Goal: Information Seeking & Learning: Compare options

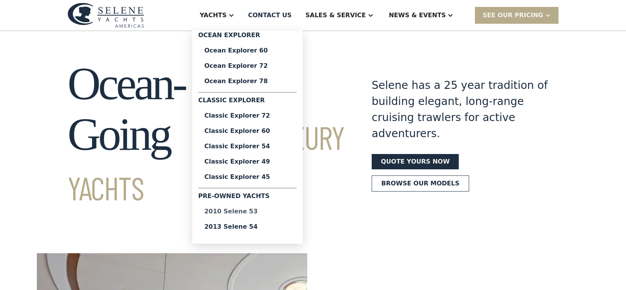
click at [261, 210] on div "2010 Selene 53" at bounding box center [247, 212] width 86 height 6
click at [274, 178] on div "Classic Explorer 45" at bounding box center [247, 177] width 86 height 6
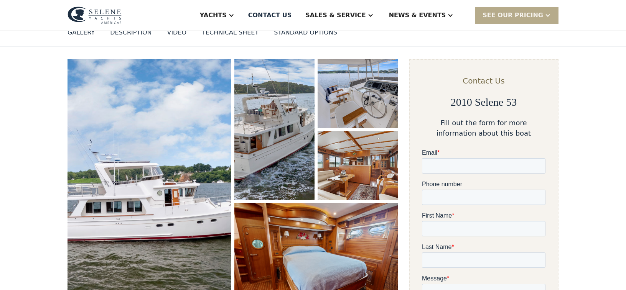
scroll to position [128, 0]
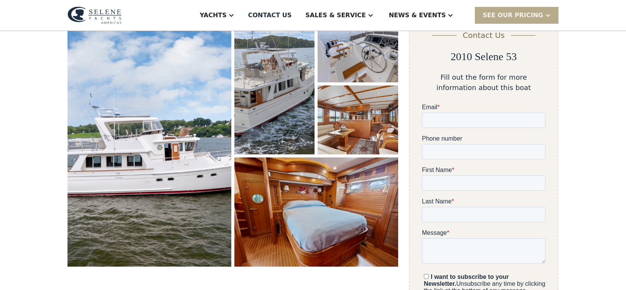
click at [161, 166] on img "open lightbox" at bounding box center [149, 139] width 164 height 253
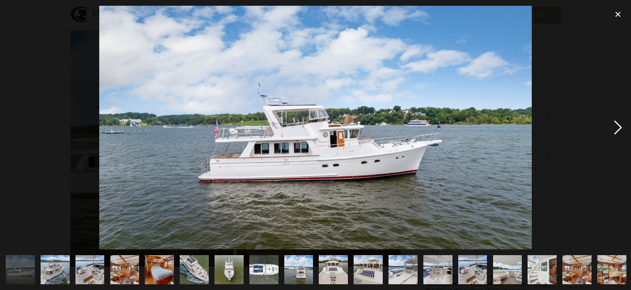
click at [617, 128] on div "next image" at bounding box center [618, 128] width 26 height 244
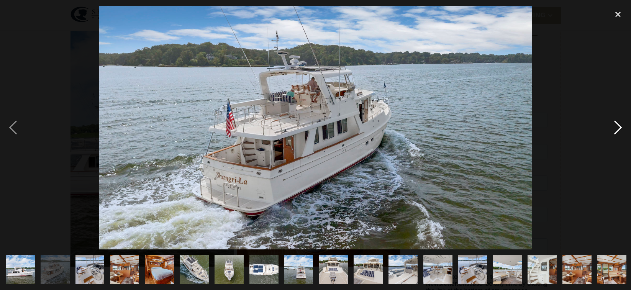
click at [617, 128] on div "next image" at bounding box center [618, 128] width 26 height 244
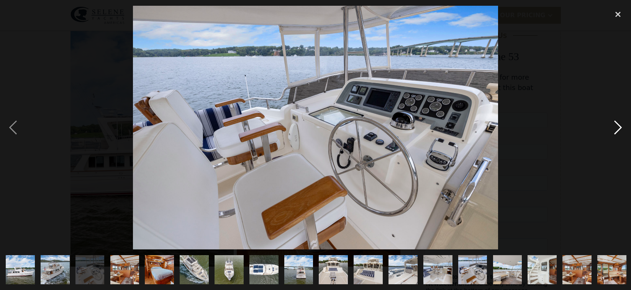
click at [616, 128] on div "next image" at bounding box center [618, 128] width 26 height 244
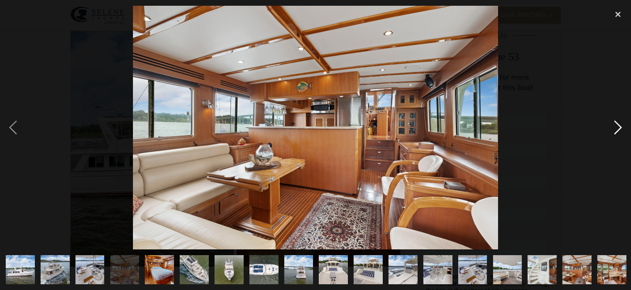
click at [616, 128] on div "next image" at bounding box center [618, 128] width 26 height 244
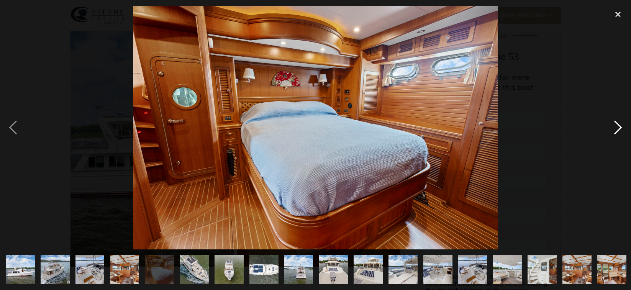
click at [616, 127] on div "next image" at bounding box center [618, 128] width 26 height 244
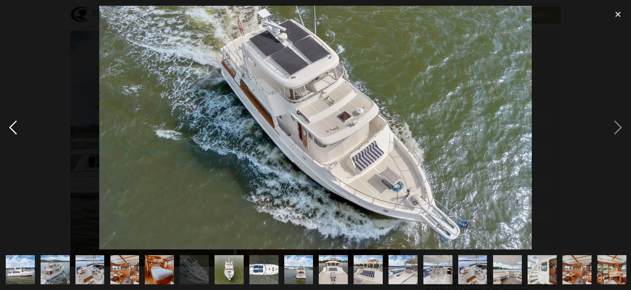
click at [18, 127] on div "previous image" at bounding box center [13, 128] width 26 height 244
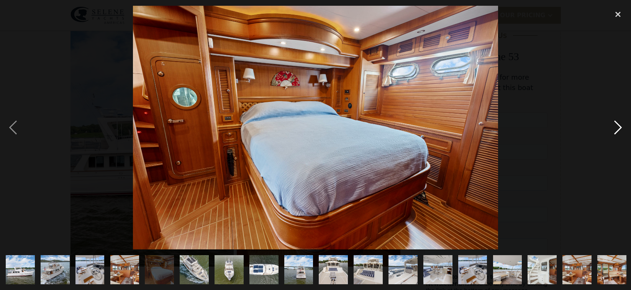
click at [612, 132] on div "next image" at bounding box center [618, 128] width 26 height 244
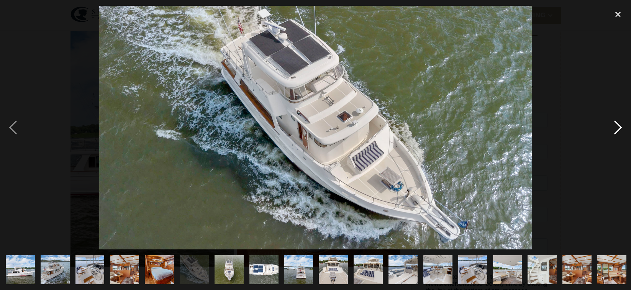
click at [617, 133] on div "next image" at bounding box center [618, 128] width 26 height 244
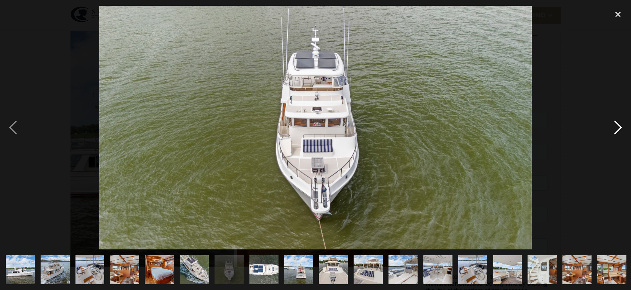
click at [617, 133] on div "next image" at bounding box center [618, 128] width 26 height 244
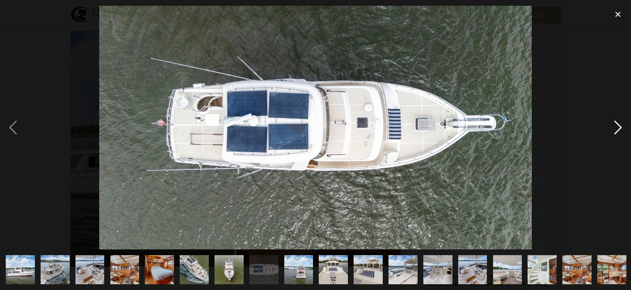
click at [617, 134] on div "next image" at bounding box center [618, 128] width 26 height 244
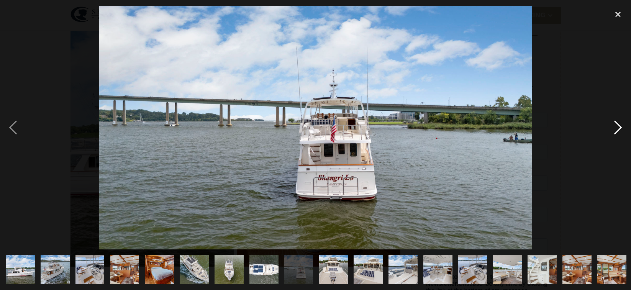
click at [617, 134] on div "next image" at bounding box center [618, 128] width 26 height 244
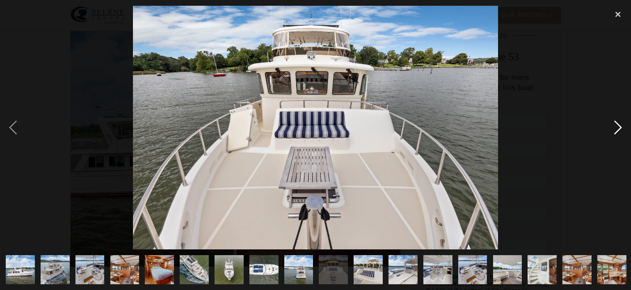
click at [617, 135] on div "next image" at bounding box center [618, 128] width 26 height 244
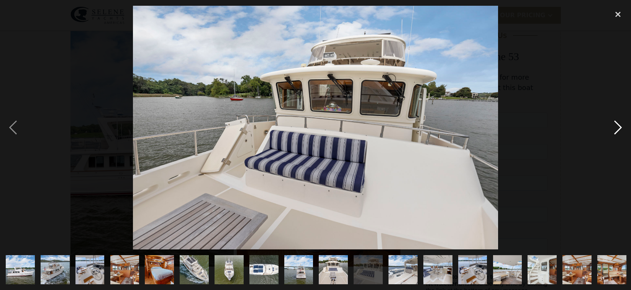
click at [618, 135] on div "next image" at bounding box center [618, 128] width 26 height 244
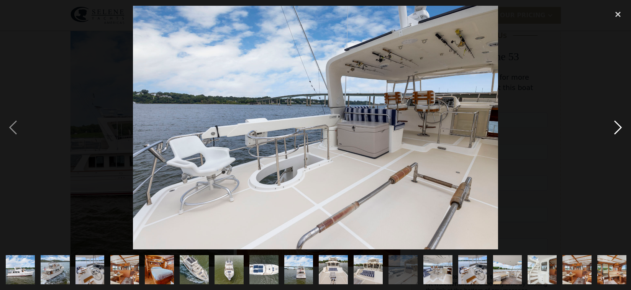
click at [620, 135] on div "next image" at bounding box center [618, 128] width 26 height 244
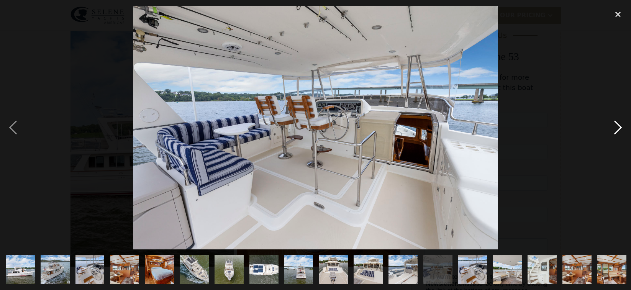
click at [620, 136] on div "next image" at bounding box center [618, 128] width 26 height 244
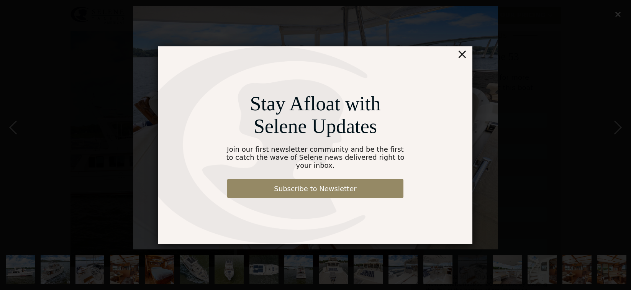
click at [461, 57] on div "×" at bounding box center [462, 53] width 11 height 15
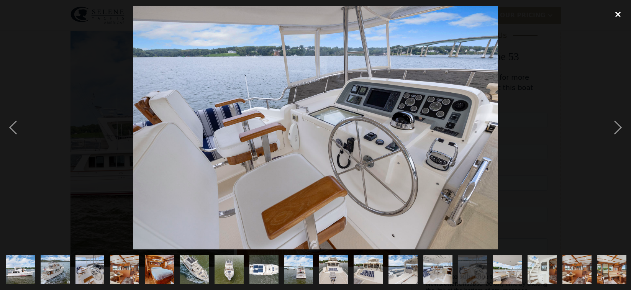
click at [617, 14] on div "close lightbox" at bounding box center [618, 14] width 26 height 17
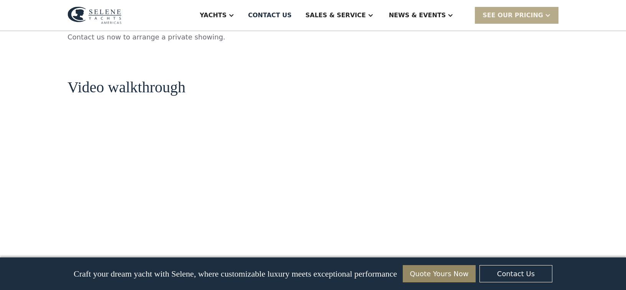
scroll to position [599, 0]
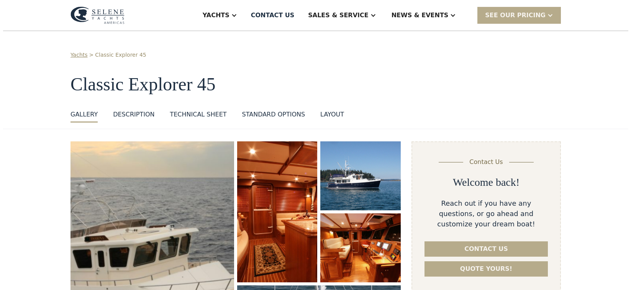
scroll to position [47, 0]
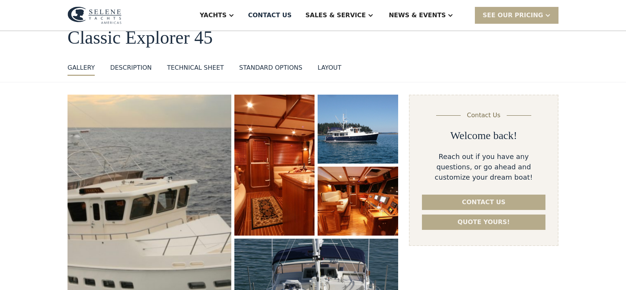
click at [175, 200] on img "open lightbox" at bounding box center [149, 221] width 174 height 268
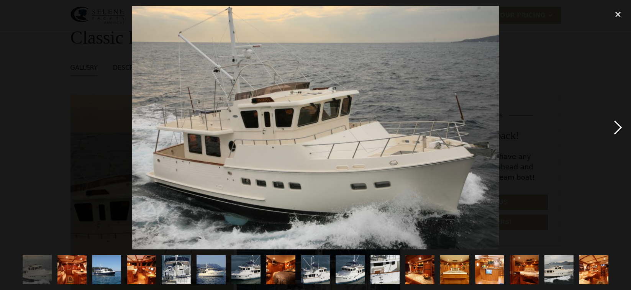
click at [620, 128] on div "next image" at bounding box center [618, 128] width 26 height 244
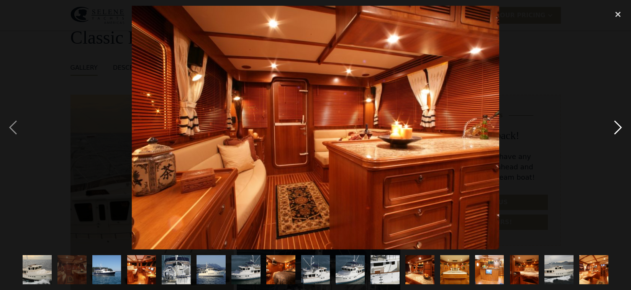
click at [620, 128] on div "next image" at bounding box center [618, 128] width 26 height 244
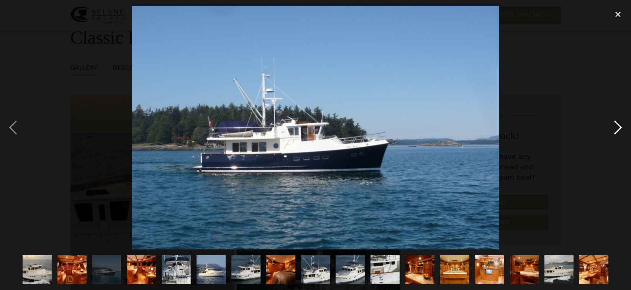
click at [620, 128] on div "next image" at bounding box center [618, 128] width 26 height 244
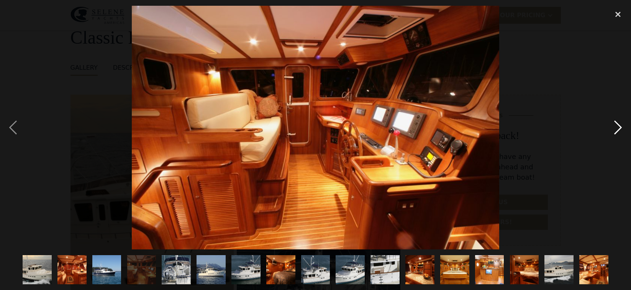
click at [620, 128] on div "next image" at bounding box center [618, 128] width 26 height 244
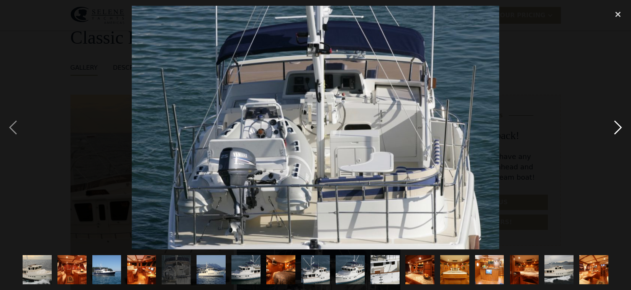
click at [620, 128] on div "next image" at bounding box center [618, 128] width 26 height 244
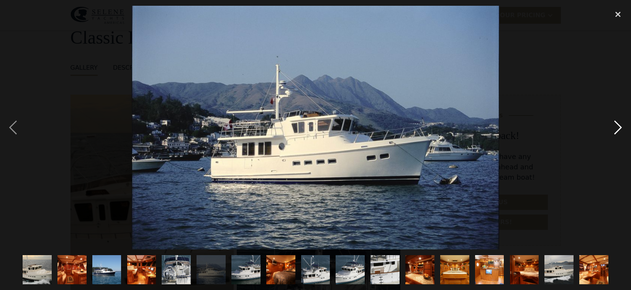
click at [620, 128] on div "next image" at bounding box center [618, 128] width 26 height 244
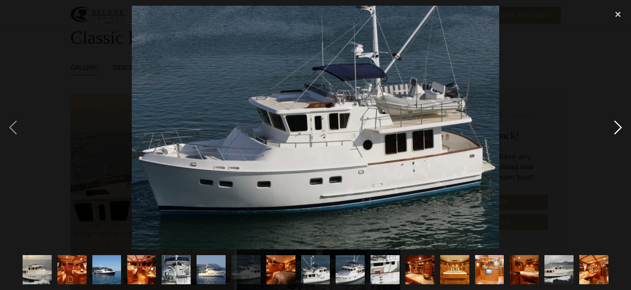
click at [614, 121] on div "next image" at bounding box center [618, 128] width 26 height 244
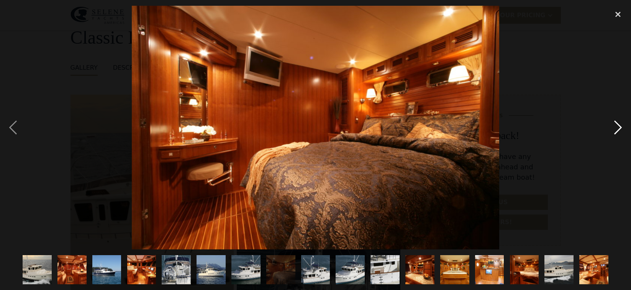
click at [614, 122] on div "next image" at bounding box center [618, 128] width 26 height 244
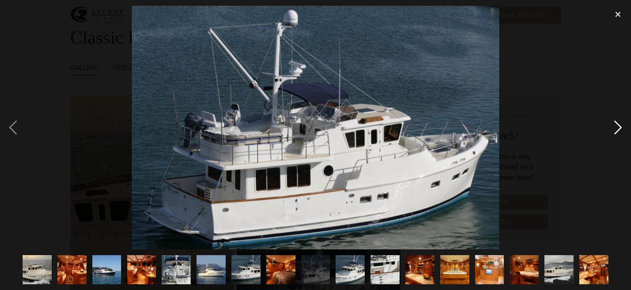
click at [614, 122] on div "next image" at bounding box center [618, 128] width 26 height 244
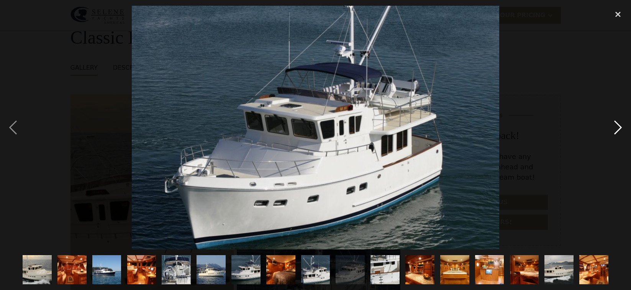
click at [614, 122] on div "next image" at bounding box center [618, 128] width 26 height 244
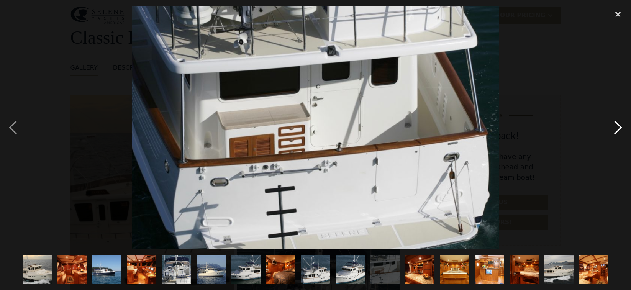
click at [614, 122] on div "next image" at bounding box center [618, 128] width 26 height 244
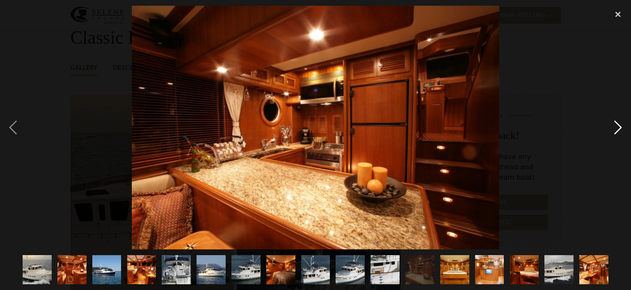
click at [614, 122] on div "next image" at bounding box center [618, 128] width 26 height 244
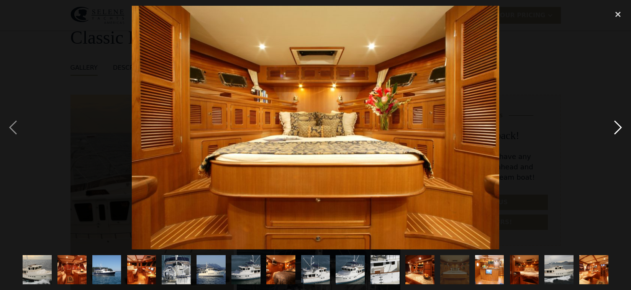
click at [614, 122] on div "next image" at bounding box center [618, 128] width 26 height 244
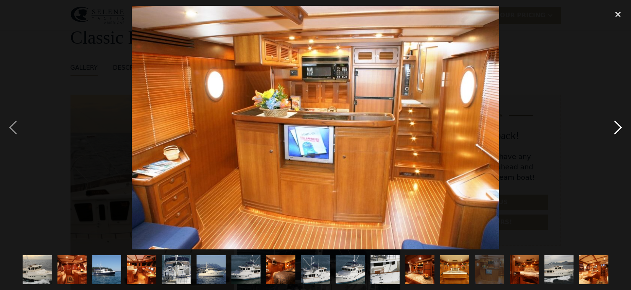
click at [614, 122] on div "next image" at bounding box center [618, 128] width 26 height 244
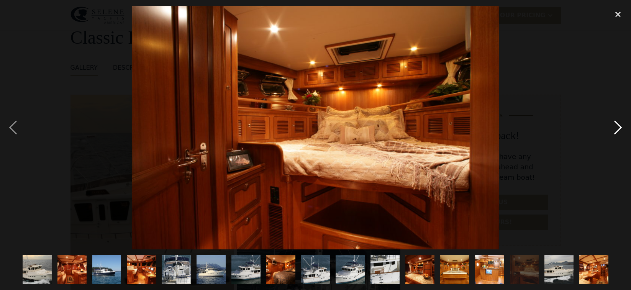
click at [614, 121] on div "next image" at bounding box center [618, 128] width 26 height 244
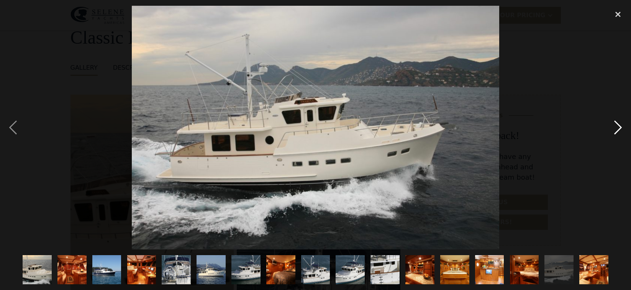
click at [614, 122] on div "next image" at bounding box center [618, 128] width 26 height 244
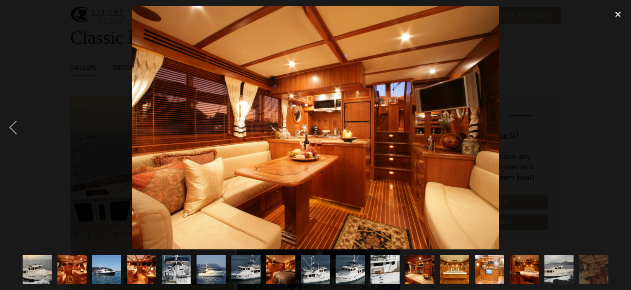
click at [614, 122] on div "next image" at bounding box center [618, 128] width 26 height 244
click at [616, 14] on div "close lightbox" at bounding box center [618, 14] width 26 height 17
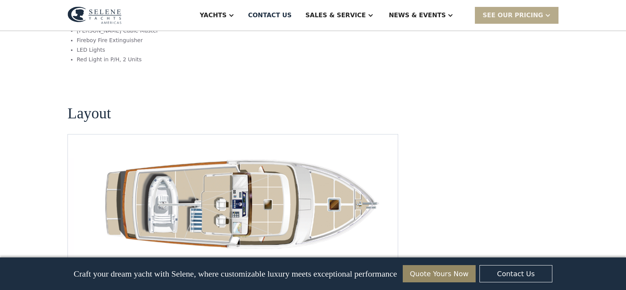
scroll to position [1064, 0]
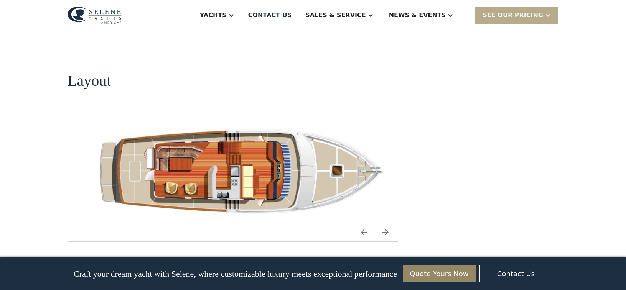
click at [384, 223] on img "Next slide" at bounding box center [385, 232] width 18 height 18
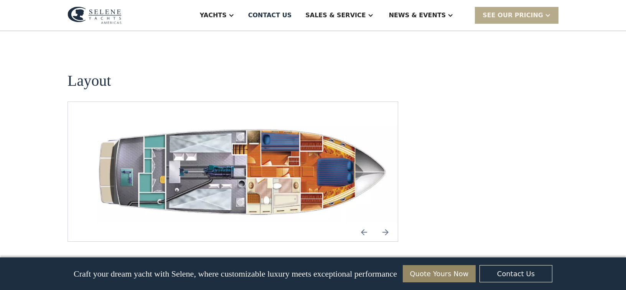
click at [384, 223] on img "Next slide" at bounding box center [385, 232] width 18 height 18
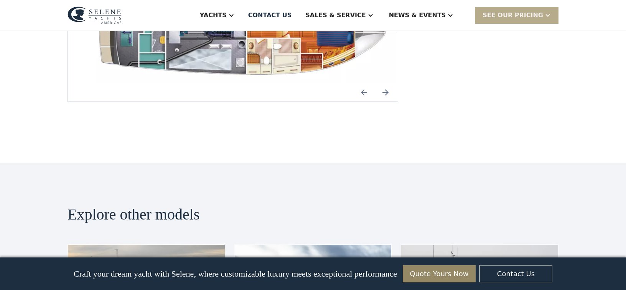
scroll to position [1016, 0]
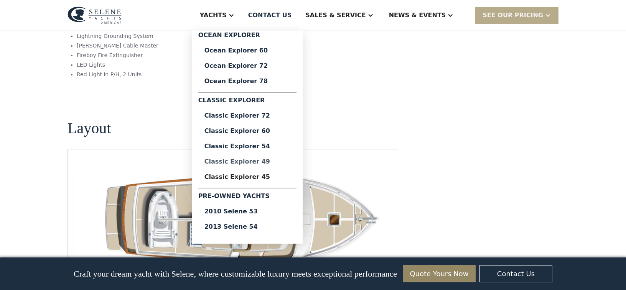
click at [255, 162] on div "Classic Explorer 49" at bounding box center [247, 162] width 86 height 6
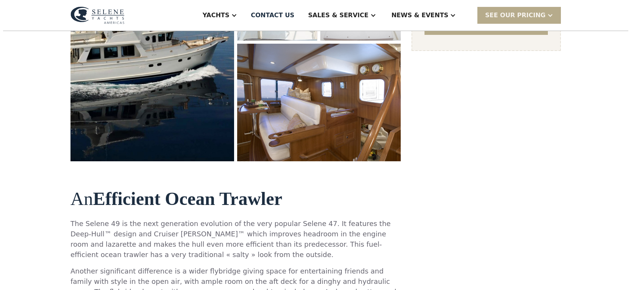
scroll to position [143, 0]
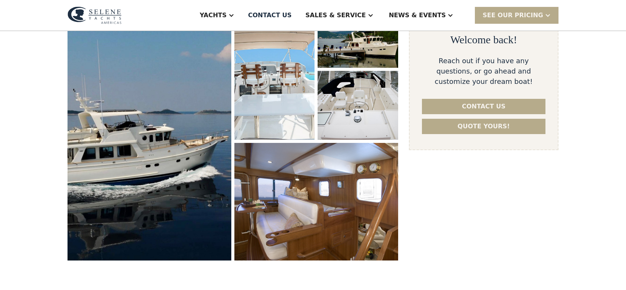
click at [184, 142] on img "open lightbox" at bounding box center [149, 130] width 170 height 272
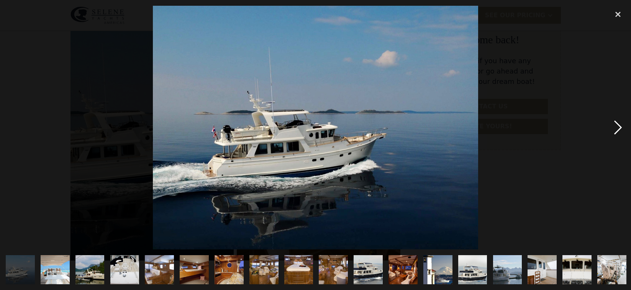
click at [616, 123] on div "next image" at bounding box center [618, 128] width 26 height 244
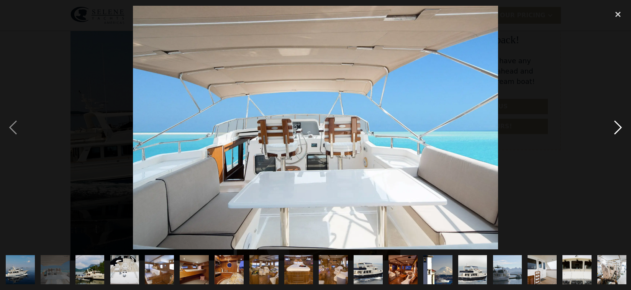
click at [616, 123] on div "next image" at bounding box center [618, 128] width 26 height 244
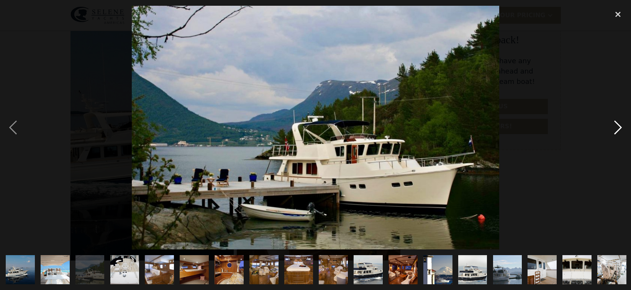
click at [616, 123] on div "next image" at bounding box center [618, 128] width 26 height 244
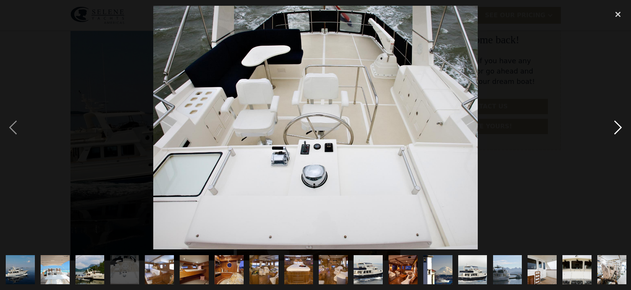
click at [615, 123] on div "next image" at bounding box center [618, 128] width 26 height 244
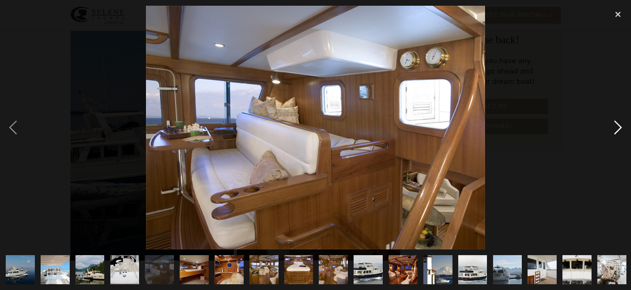
click at [615, 123] on div "next image" at bounding box center [618, 128] width 26 height 244
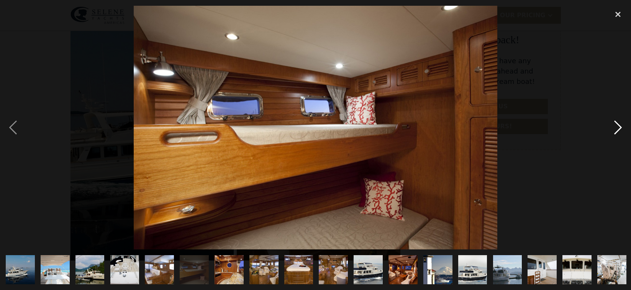
click at [615, 125] on div "next image" at bounding box center [618, 128] width 26 height 244
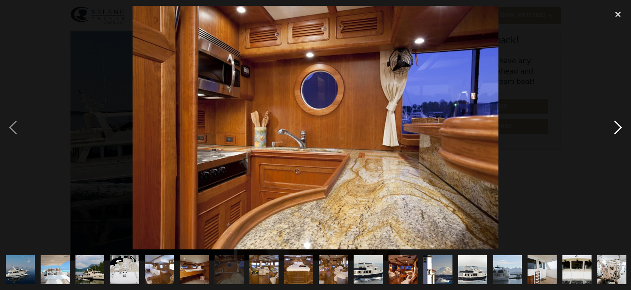
click at [615, 125] on div "next image" at bounding box center [618, 128] width 26 height 244
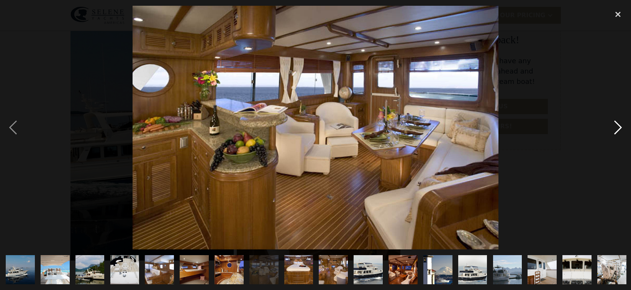
click at [615, 125] on div "next image" at bounding box center [618, 128] width 26 height 244
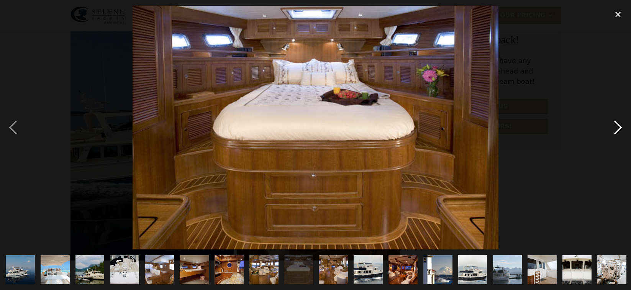
click at [614, 125] on div "next image" at bounding box center [618, 128] width 26 height 244
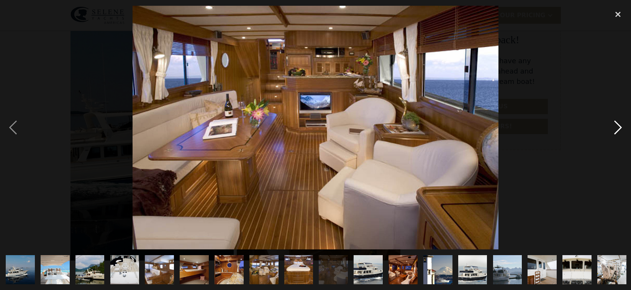
click at [614, 125] on div "next image" at bounding box center [618, 128] width 26 height 244
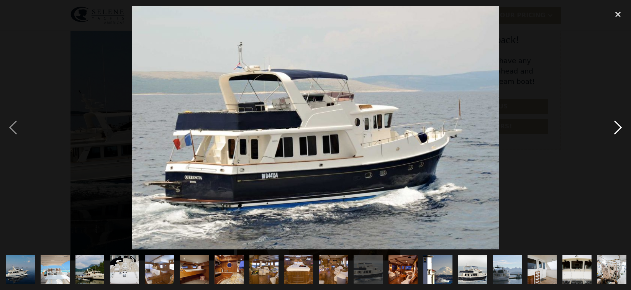
click at [614, 125] on div "next image" at bounding box center [618, 128] width 26 height 244
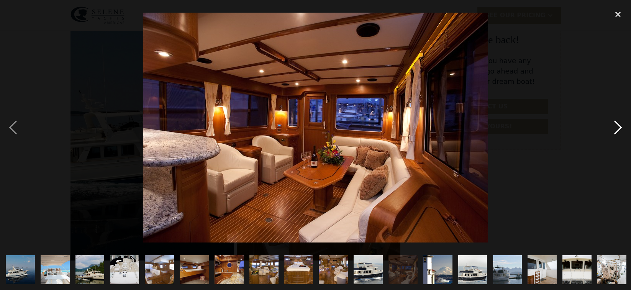
click at [614, 125] on div "next image" at bounding box center [618, 128] width 26 height 244
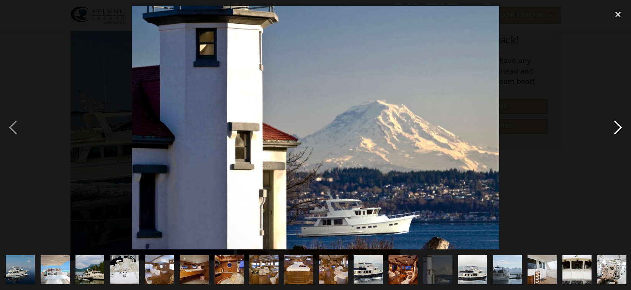
click at [614, 125] on div "next image" at bounding box center [618, 128] width 26 height 244
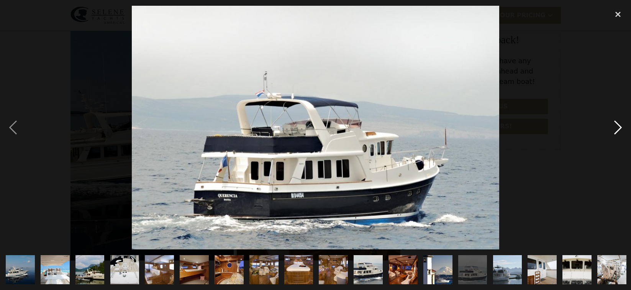
click at [614, 125] on div "next image" at bounding box center [618, 128] width 26 height 244
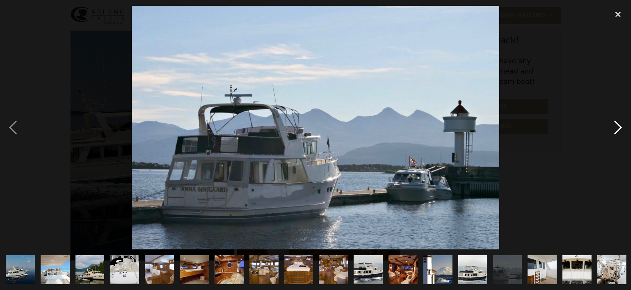
click at [614, 125] on div "next image" at bounding box center [618, 128] width 26 height 244
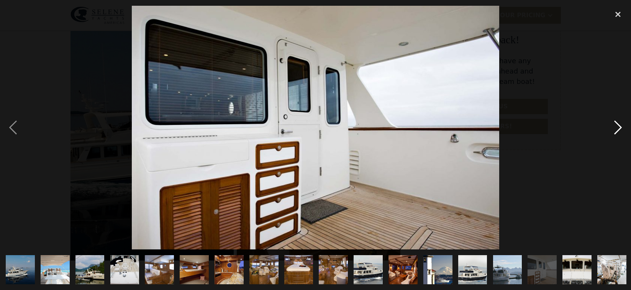
click at [614, 125] on div "next image" at bounding box center [618, 128] width 26 height 244
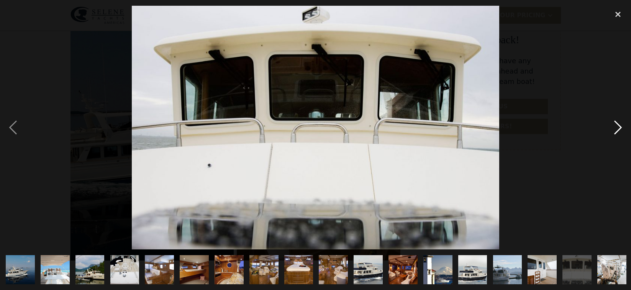
click at [614, 125] on div "next image" at bounding box center [618, 128] width 26 height 244
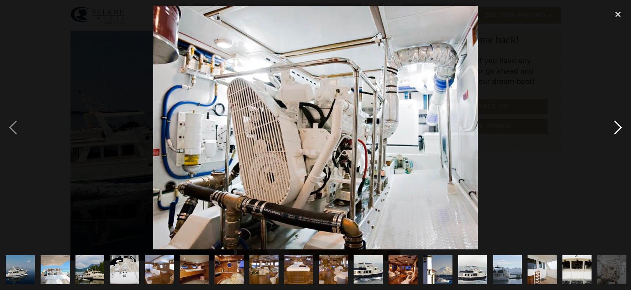
click at [614, 125] on div "next image" at bounding box center [618, 128] width 26 height 244
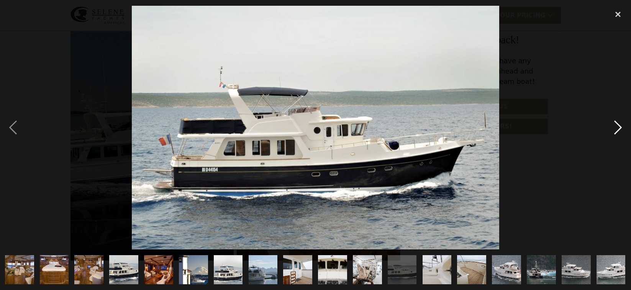
scroll to position [0, 245]
click at [614, 125] on div "next image" at bounding box center [618, 128] width 26 height 244
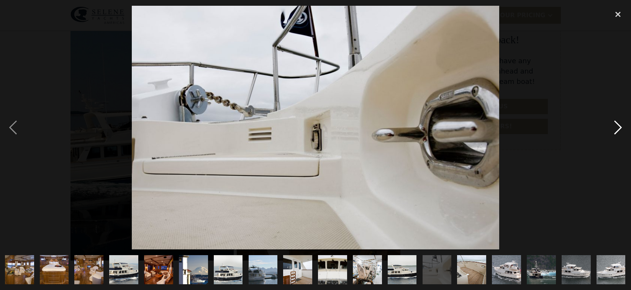
click at [615, 131] on div "next image" at bounding box center [618, 128] width 26 height 244
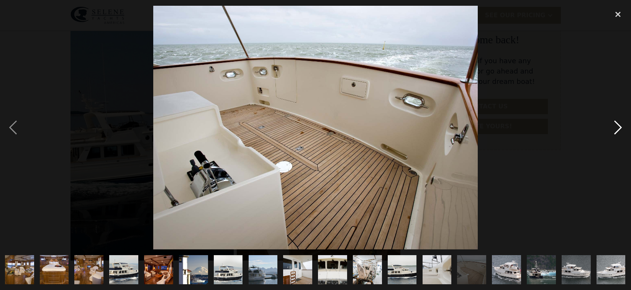
click at [615, 130] on div "next image" at bounding box center [618, 128] width 26 height 244
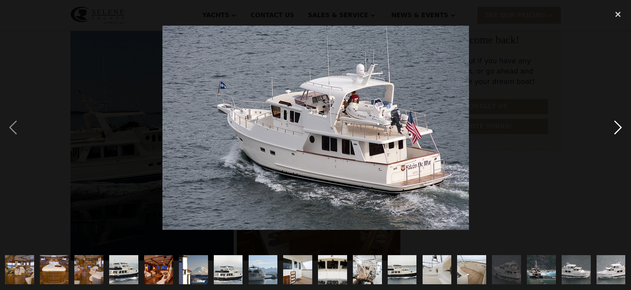
click at [614, 130] on div "next image" at bounding box center [618, 128] width 26 height 244
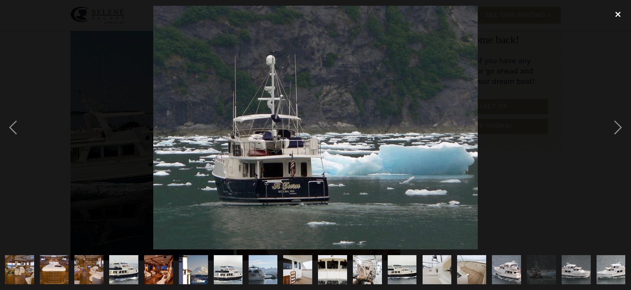
click at [621, 13] on div "close lightbox" at bounding box center [618, 14] width 26 height 17
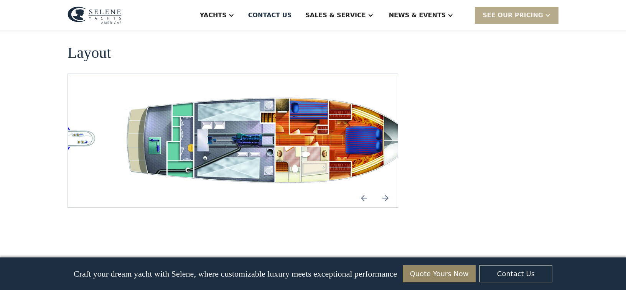
scroll to position [1475, 0]
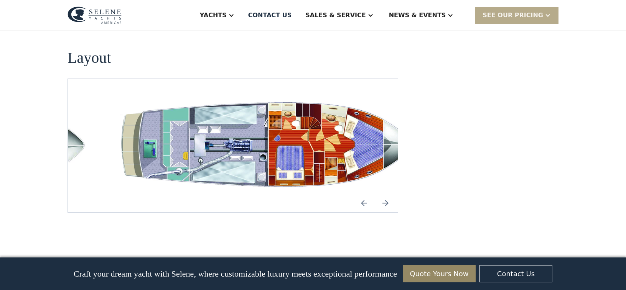
click at [366, 194] on img "Previous slide" at bounding box center [364, 203] width 18 height 18
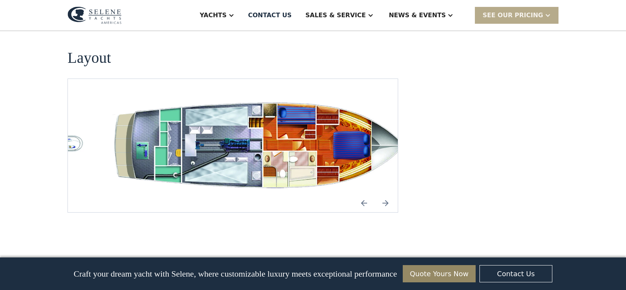
click at [388, 194] on img "Next slide" at bounding box center [385, 203] width 18 height 18
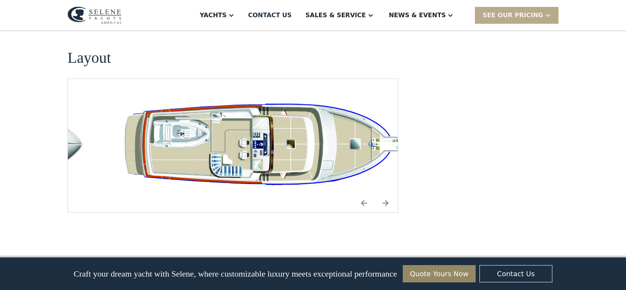
click at [387, 194] on img "Next slide" at bounding box center [385, 203] width 18 height 18
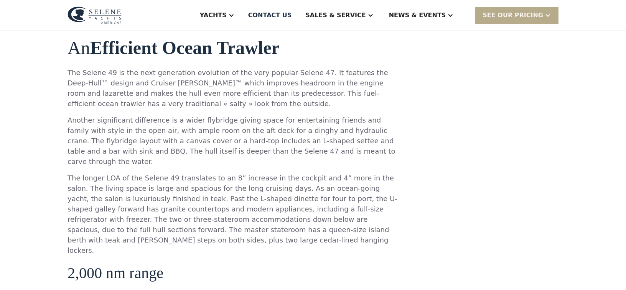
scroll to position [114, 0]
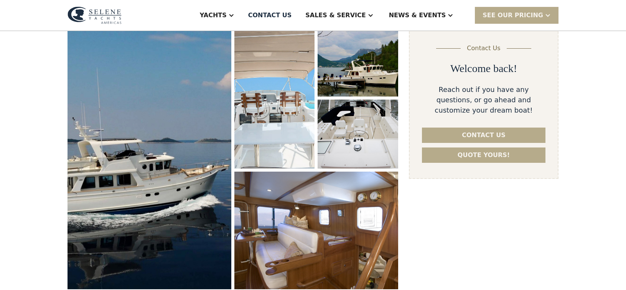
click at [204, 187] on img "open lightbox" at bounding box center [149, 158] width 171 height 274
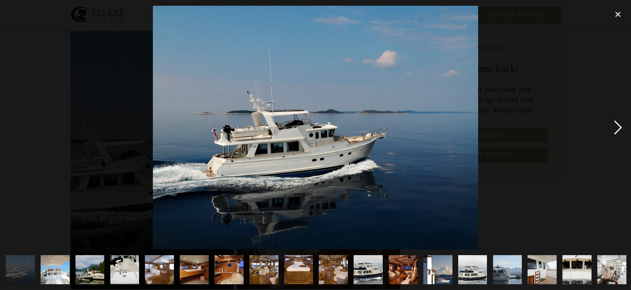
click at [618, 133] on div "next image" at bounding box center [618, 128] width 26 height 244
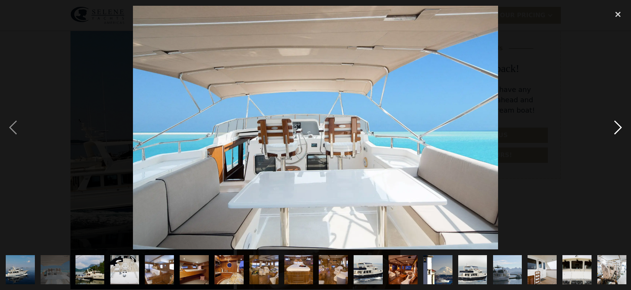
click at [619, 134] on div "next image" at bounding box center [618, 128] width 26 height 244
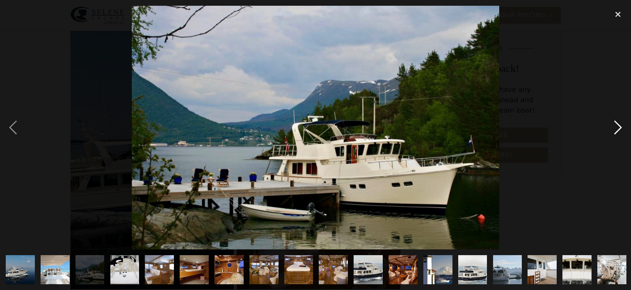
click at [619, 134] on div "next image" at bounding box center [618, 128] width 26 height 244
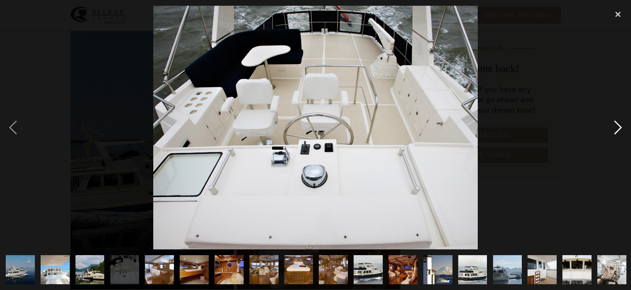
click at [619, 134] on div "next image" at bounding box center [618, 128] width 26 height 244
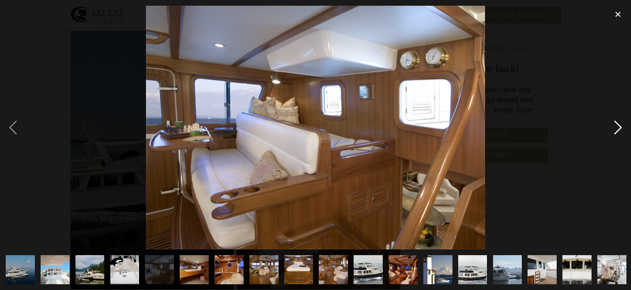
click at [619, 133] on div "next image" at bounding box center [618, 128] width 26 height 244
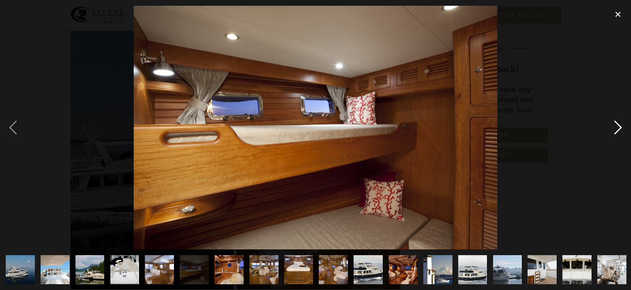
click at [618, 134] on div "next image" at bounding box center [618, 128] width 26 height 244
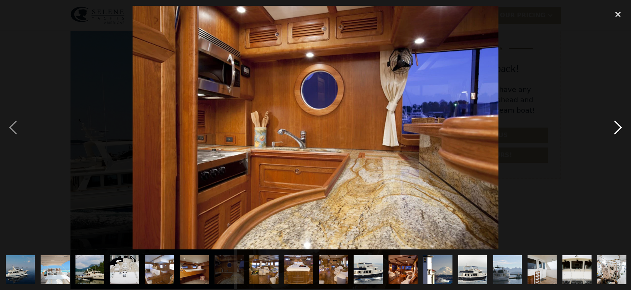
click at [618, 134] on div "next image" at bounding box center [618, 128] width 26 height 244
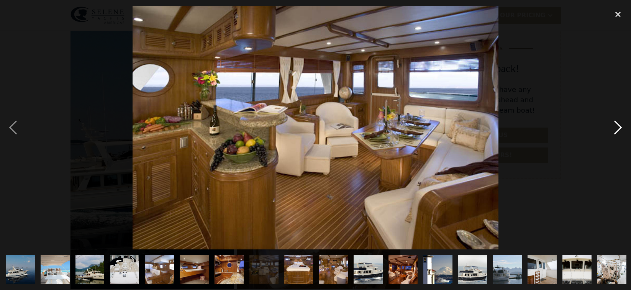
click at [618, 134] on div "next image" at bounding box center [618, 128] width 26 height 244
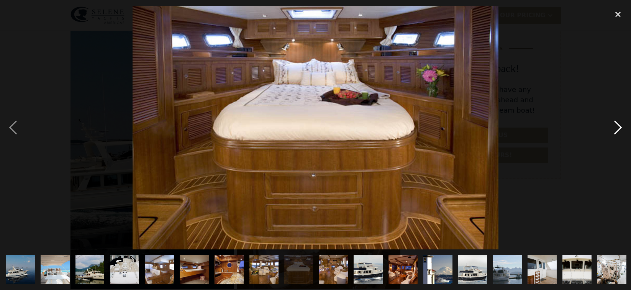
click at [618, 135] on div "next image" at bounding box center [618, 128] width 26 height 244
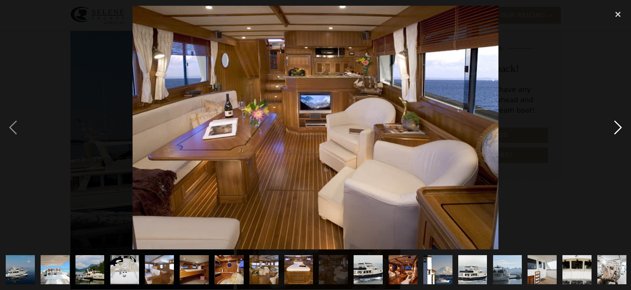
click at [617, 134] on div "next image" at bounding box center [618, 128] width 26 height 244
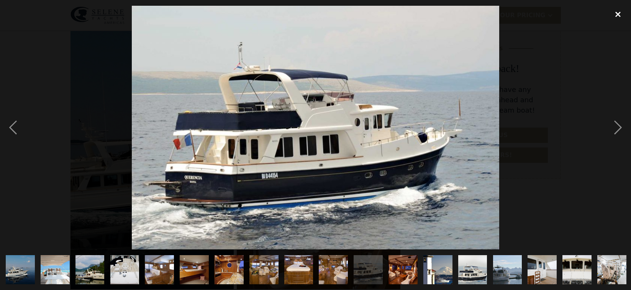
click at [619, 13] on div "close lightbox" at bounding box center [618, 14] width 26 height 17
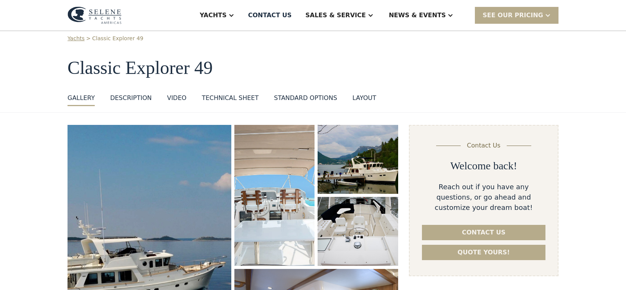
scroll to position [0, 0]
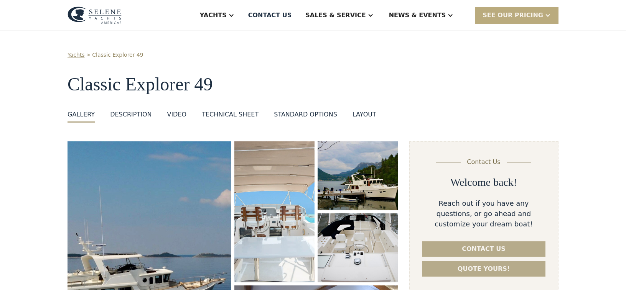
click at [534, 9] on div "SEE Our Pricing" at bounding box center [517, 15] width 84 height 16
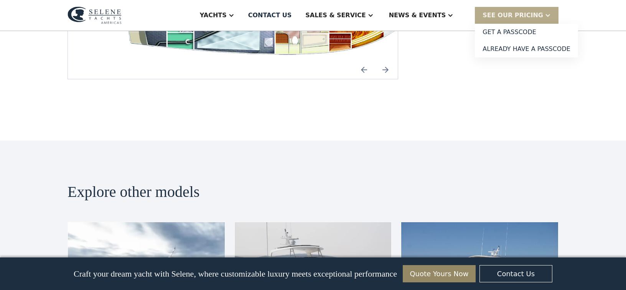
scroll to position [1653, 0]
